Goal: Task Accomplishment & Management: Manage account settings

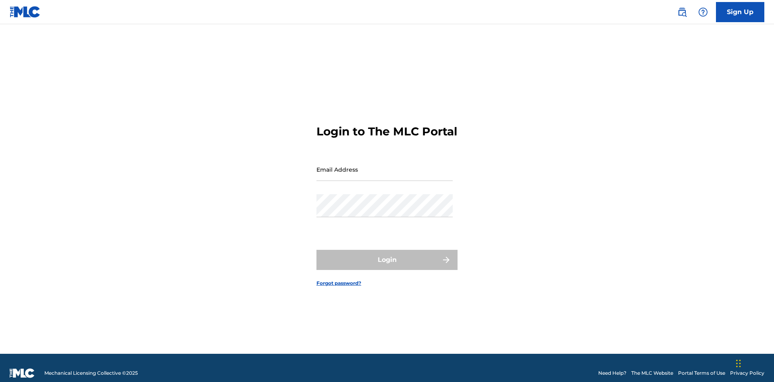
scroll to position [10, 0]
click at [385, 166] on input "Email Address" at bounding box center [385, 169] width 136 height 23
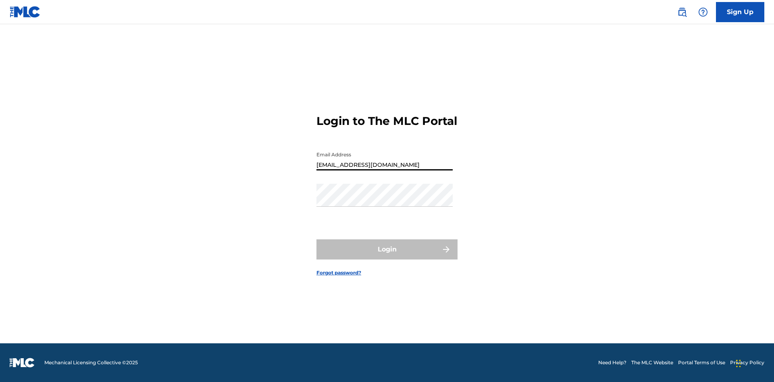
type input "[EMAIL_ADDRESS][DOMAIN_NAME]"
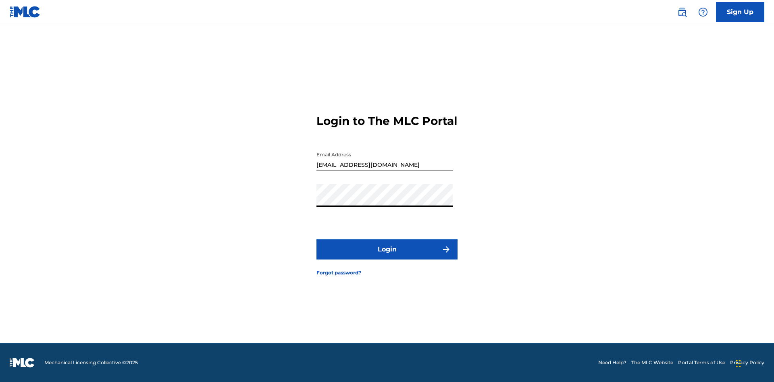
click at [387, 257] on button "Login" at bounding box center [387, 250] width 141 height 20
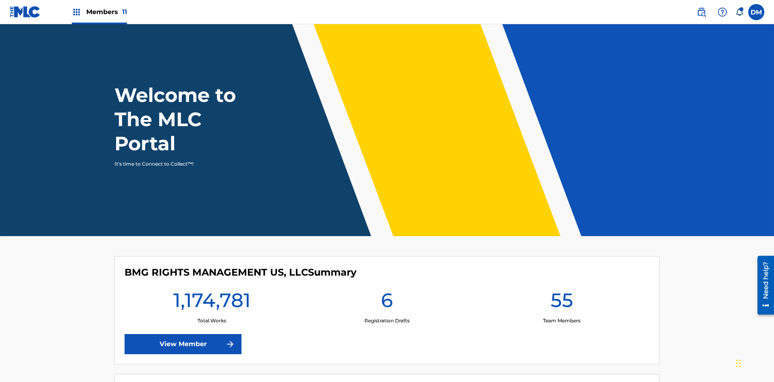
scroll to position [35, 0]
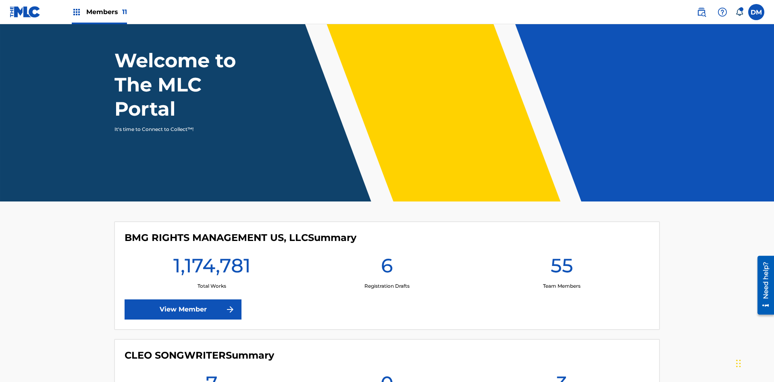
click at [99, 12] on span "Members 11" at bounding box center [106, 11] width 41 height 9
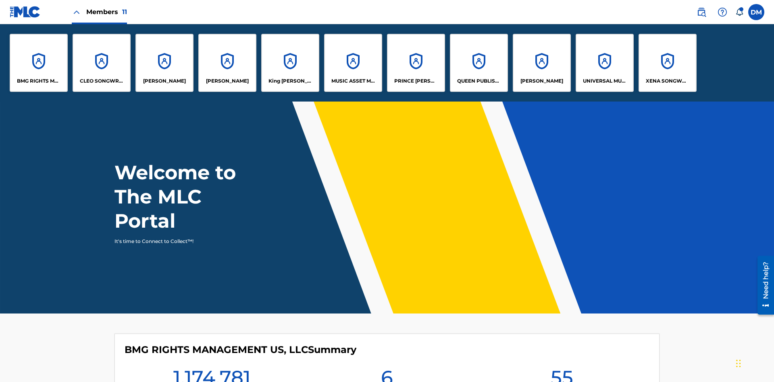
click at [416, 81] on p "PRINCE [PERSON_NAME]" at bounding box center [417, 80] width 44 height 7
